Goal: Information Seeking & Learning: Stay updated

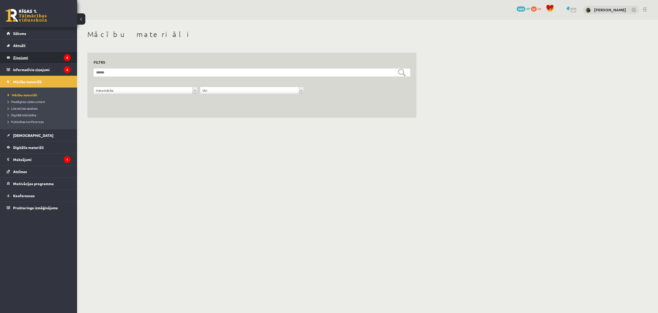
click at [51, 55] on legend "Ziņojumi 4" at bounding box center [42, 58] width 58 height 12
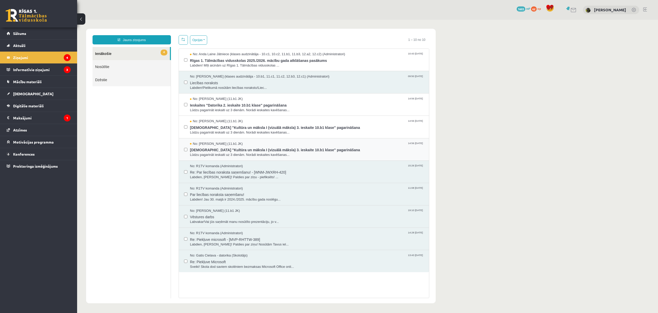
click at [183, 150] on div "No: Grigorijs Ivanovs (11.b1 JK) 14:56 25/05/2025 Ieskaites "Kultūra un māksla …" at bounding box center [304, 149] width 250 height 22
click at [201, 42] on button "Opcijas" at bounding box center [198, 39] width 17 height 9
click at [210, 90] on link "Dzēst izvēlētos" at bounding box center [219, 91] width 47 height 5
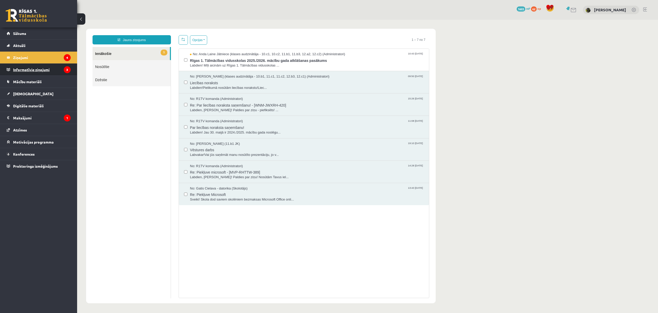
click at [46, 68] on legend "Informatīvie ziņojumi 3" at bounding box center [42, 70] width 58 height 12
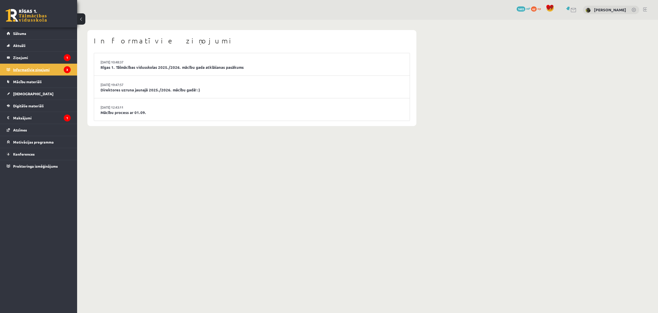
click at [58, 71] on legend "Informatīvie ziņojumi 3" at bounding box center [42, 70] width 58 height 12
click at [129, 67] on link "Rīgas 1. Tālmācības vidusskolas 2025./2026. mācību gada atklāšanas pasākums" at bounding box center [251, 67] width 303 height 6
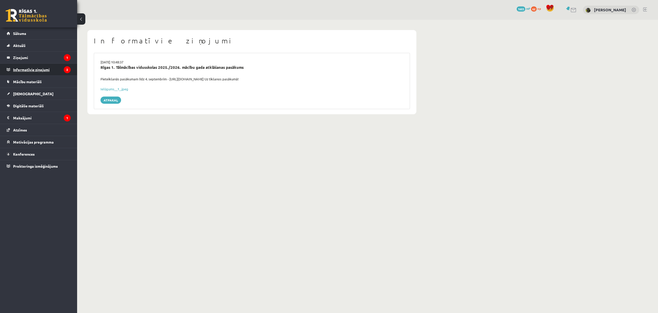
click at [63, 70] on legend "Informatīvie ziņojumi 2" at bounding box center [42, 70] width 58 height 12
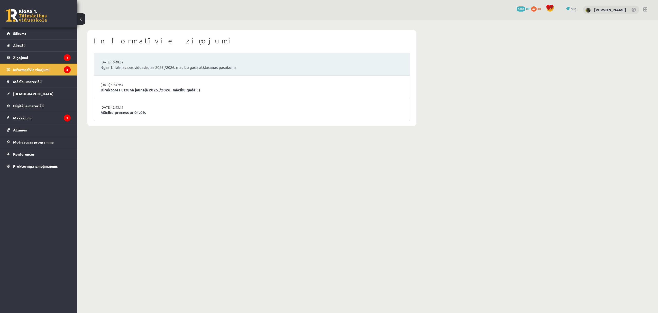
click at [125, 89] on link "Direktores uzruna jaunajā 2025./2026. mācību gadā! :)" at bounding box center [251, 90] width 303 height 6
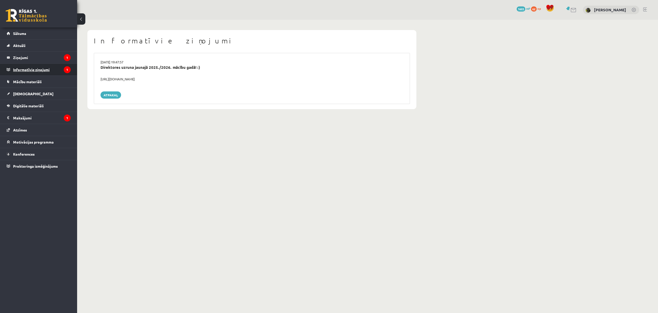
click at [59, 70] on legend "Informatīvie ziņojumi 1" at bounding box center [42, 70] width 58 height 12
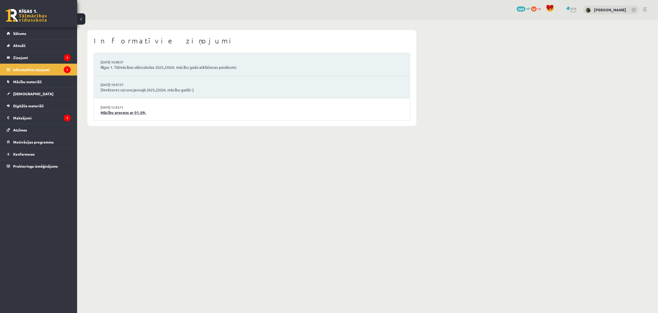
click at [124, 111] on link "Mācību process ar 01.09." at bounding box center [251, 113] width 303 height 6
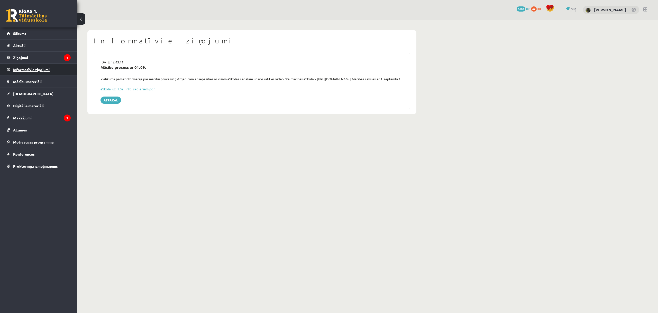
click at [68, 71] on legend "Informatīvie ziņojumi 0" at bounding box center [42, 70] width 58 height 12
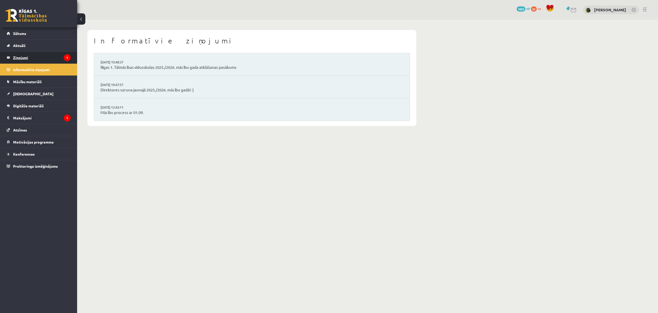
click at [51, 57] on legend "Ziņojumi 1" at bounding box center [42, 58] width 58 height 12
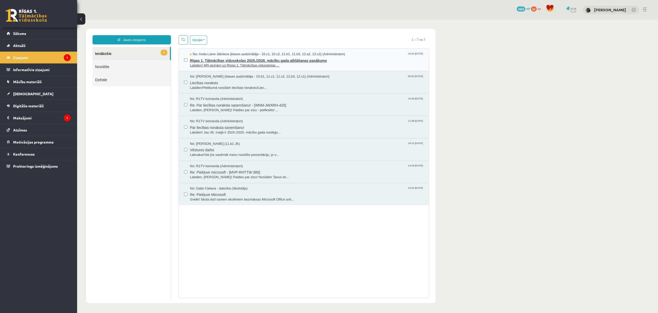
click at [223, 62] on span "Rīgas 1. Tālmācības vidusskolas 2025./2026. mācību gada atklāšanas pasākums" at bounding box center [307, 60] width 234 height 6
click at [129, 55] on link "1 Ienākošie" at bounding box center [130, 53] width 77 height 13
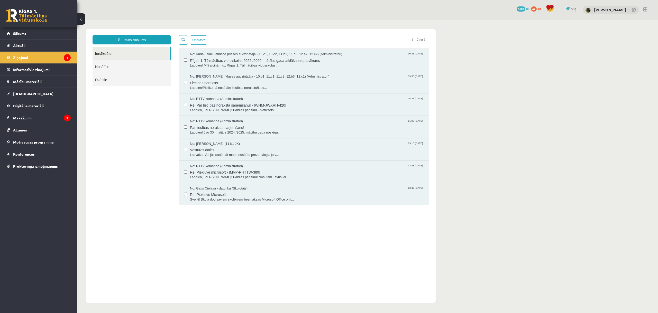
click at [133, 50] on link "Ienākošie" at bounding box center [130, 53] width 77 height 13
click at [40, 118] on legend "Maksājumi 1" at bounding box center [42, 118] width 58 height 12
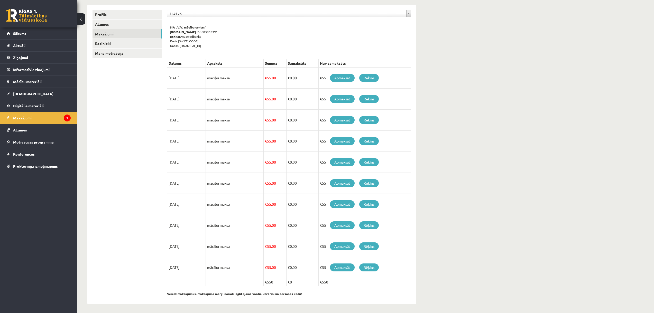
scroll to position [64, 0]
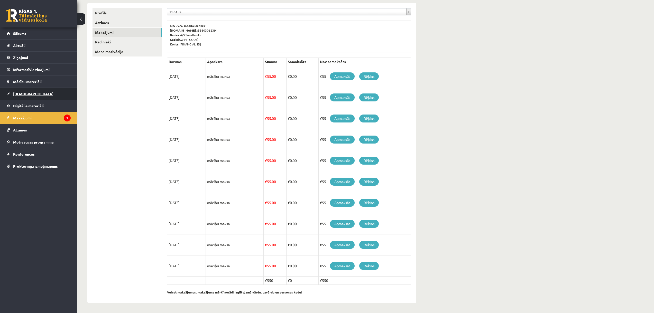
click at [28, 92] on span "[DEMOGRAPHIC_DATA]" at bounding box center [33, 93] width 40 height 5
